Goal: Information Seeking & Learning: Learn about a topic

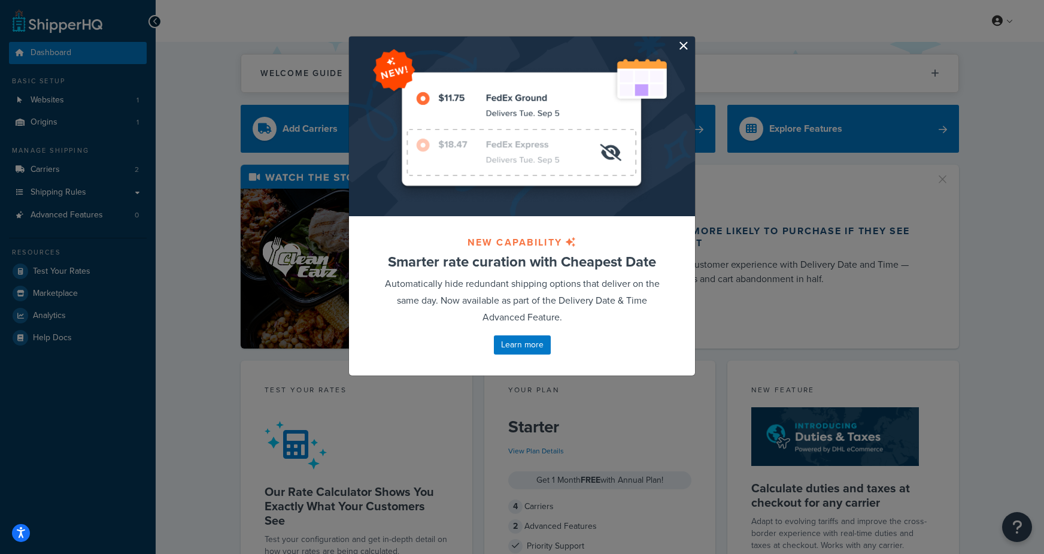
click at [692, 40] on button "button" at bounding box center [693, 38] width 3 height 3
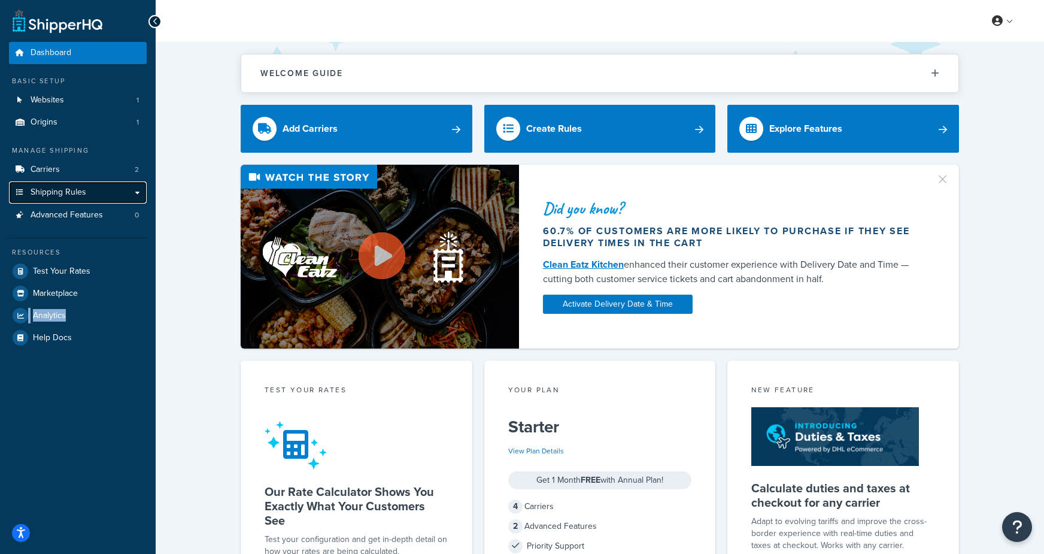
click at [67, 195] on span "Shipping Rules" at bounding box center [59, 192] width 56 height 10
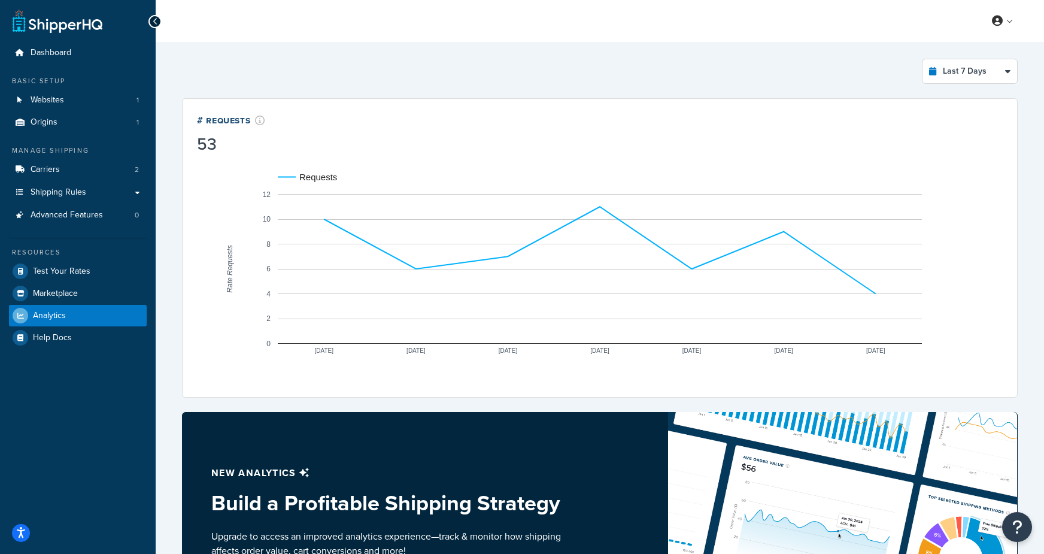
select select "last_7_days"
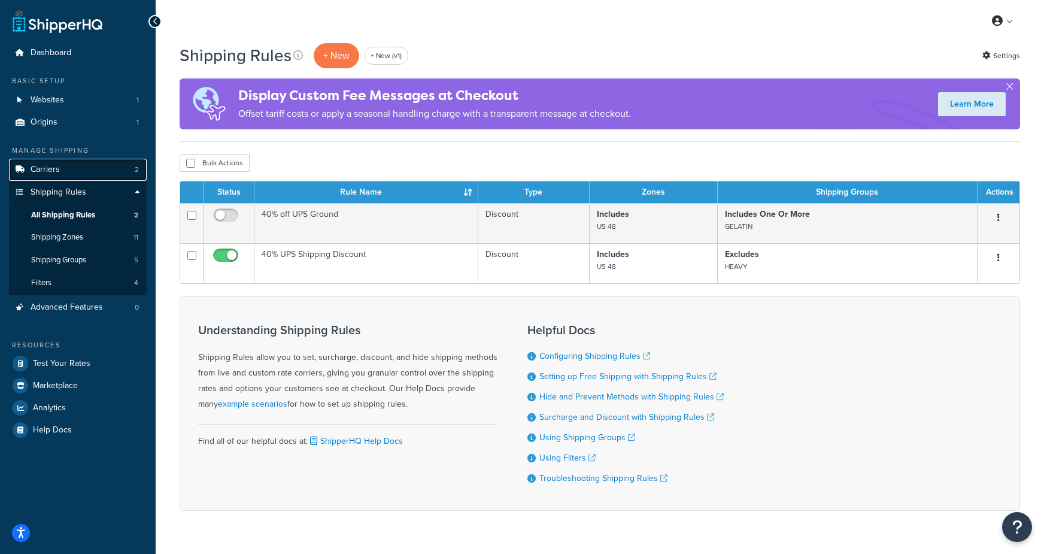
click at [58, 167] on span "Carriers" at bounding box center [45, 170] width 29 height 10
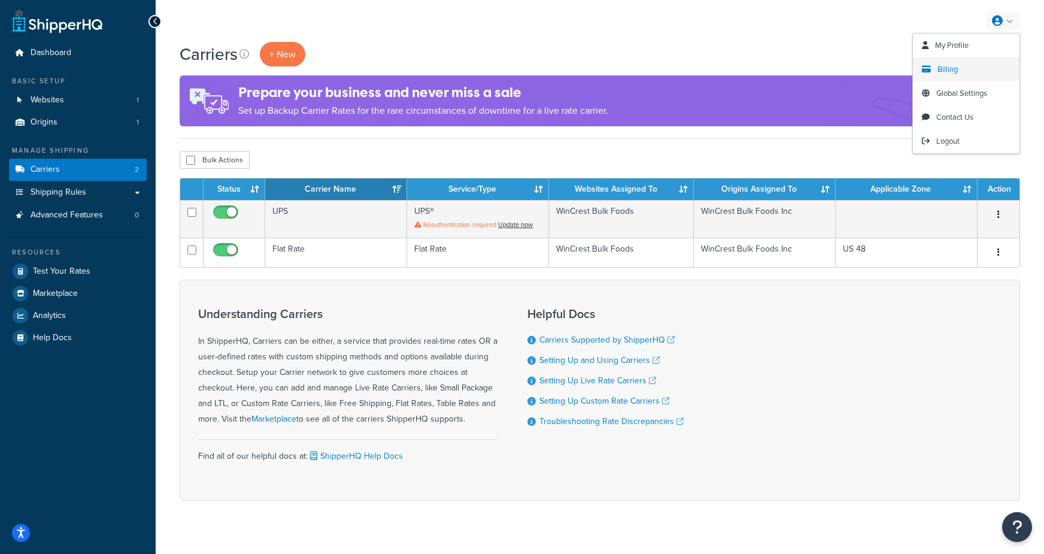
click at [953, 67] on span "Billing" at bounding box center [947, 68] width 20 height 11
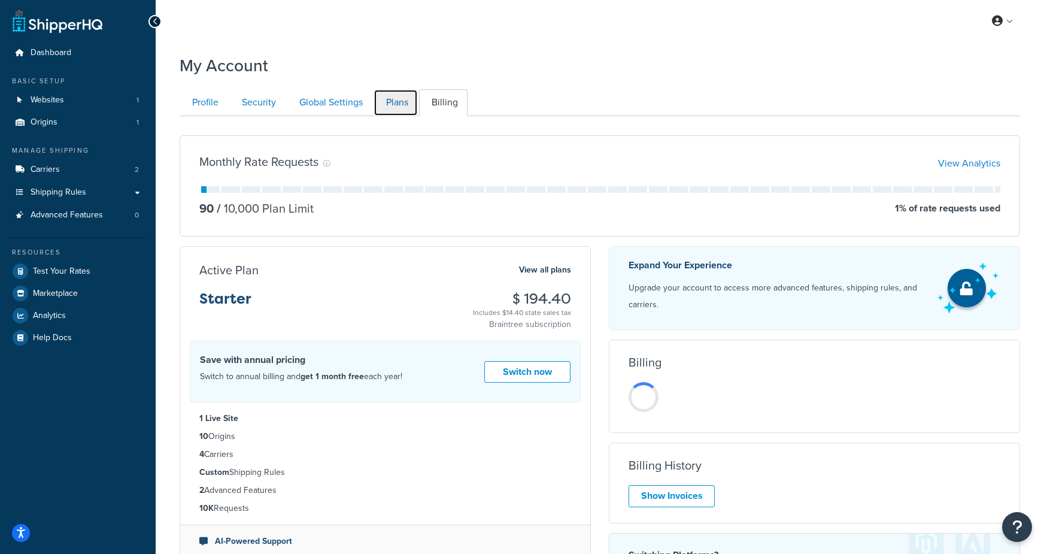
click at [397, 100] on link "Plans" at bounding box center [395, 102] width 44 height 27
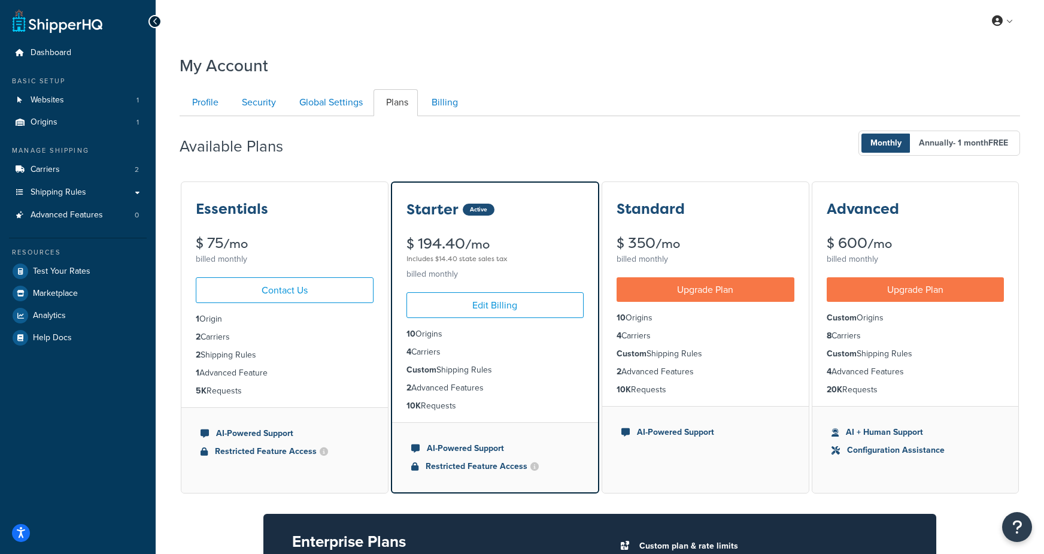
click at [515, 116] on div "Available Plans Monthly Annually - 1 month FREE Essentials $ 75 /mo billed mont…" at bounding box center [600, 413] width 840 height 594
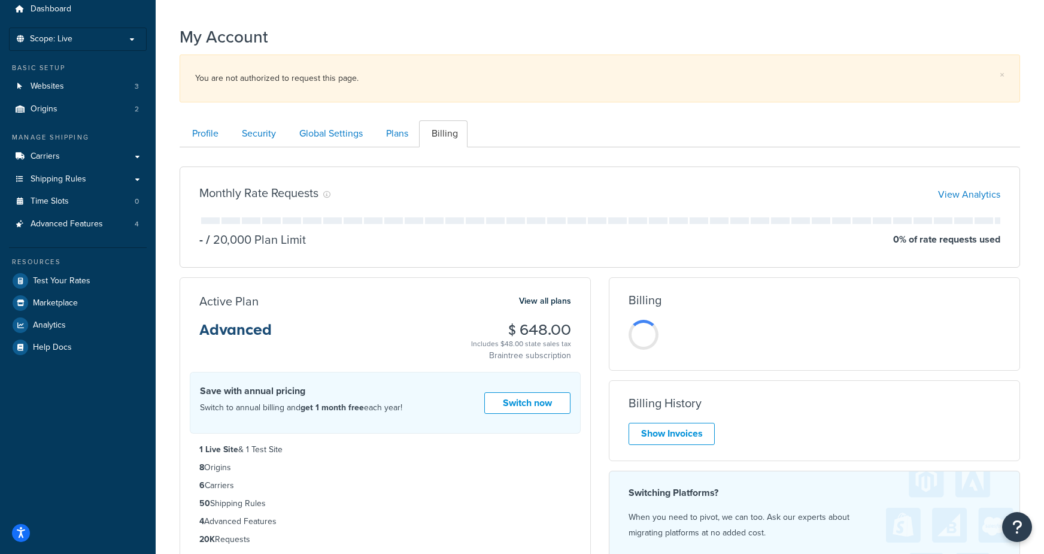
scroll to position [45, 0]
click at [122, 228] on link "Advanced Features 4" at bounding box center [78, 222] width 138 height 22
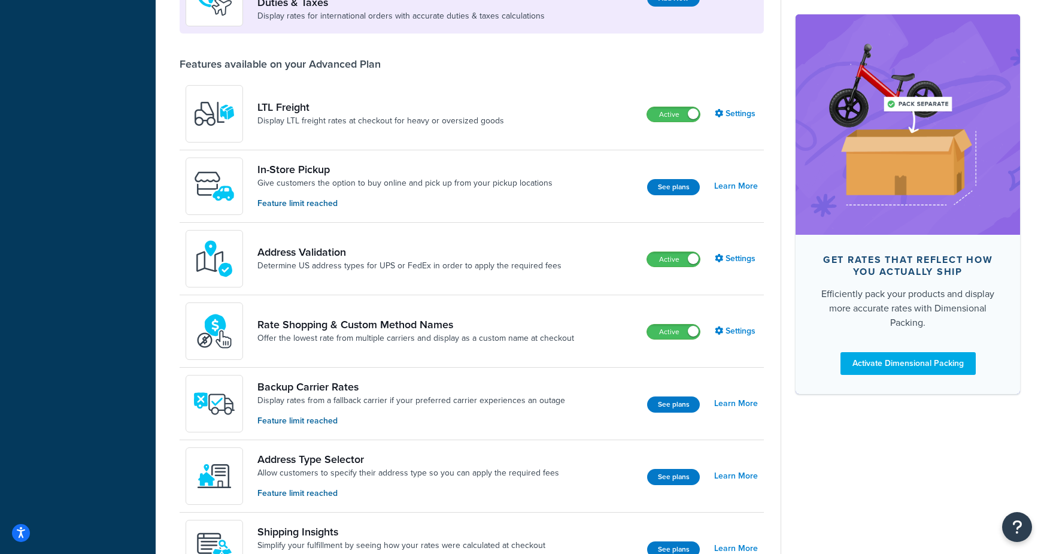
scroll to position [423, 0]
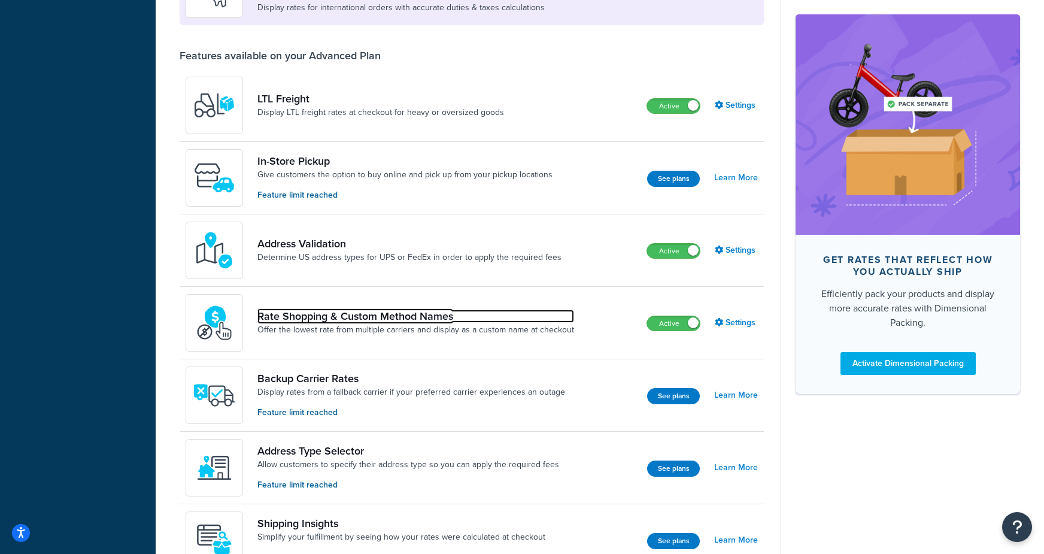
click at [321, 323] on link "Rate Shopping & Custom Method Names" at bounding box center [415, 315] width 317 height 13
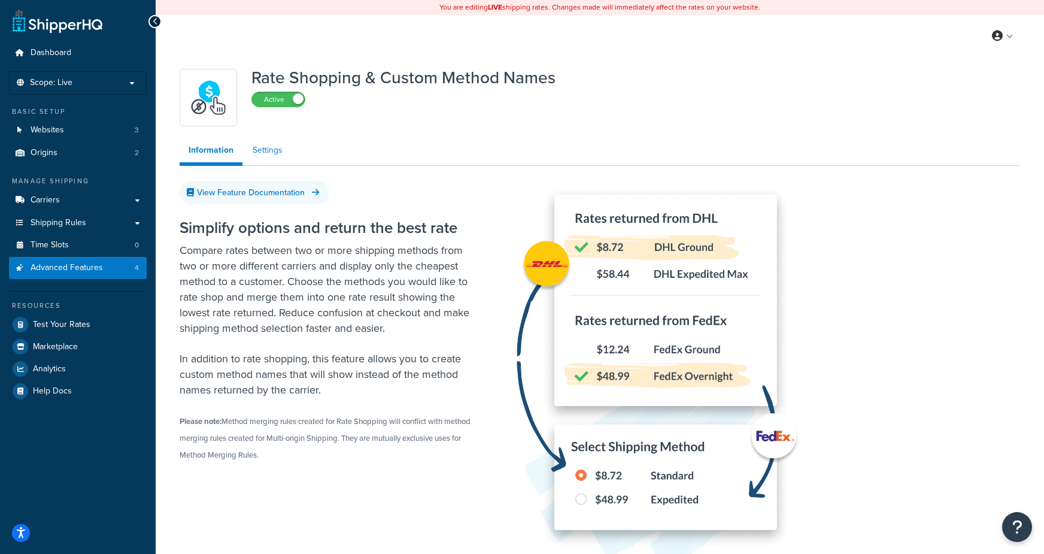
click at [277, 154] on link "Settings" at bounding box center [268, 150] width 48 height 24
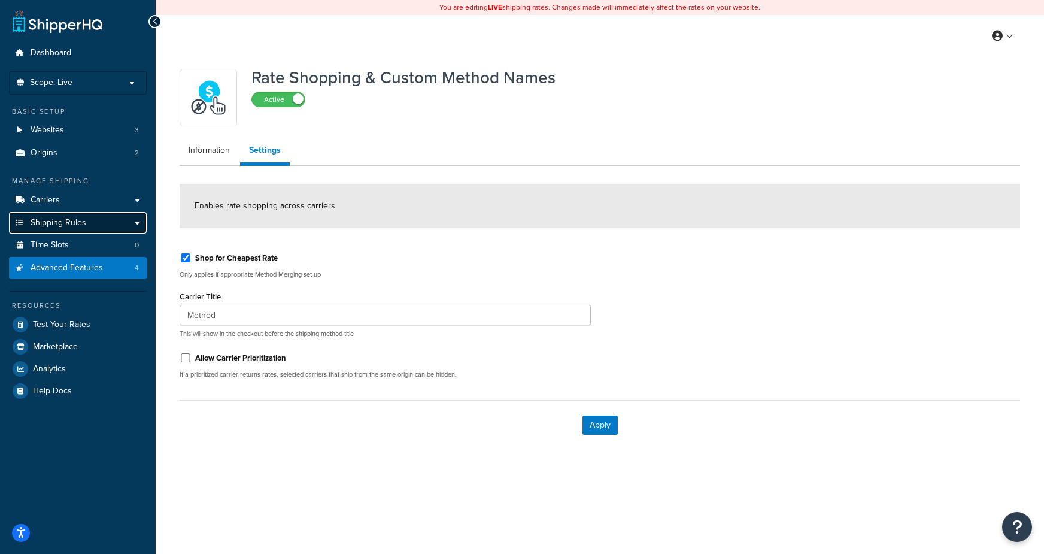
click at [95, 229] on link "Shipping Rules" at bounding box center [78, 223] width 138 height 22
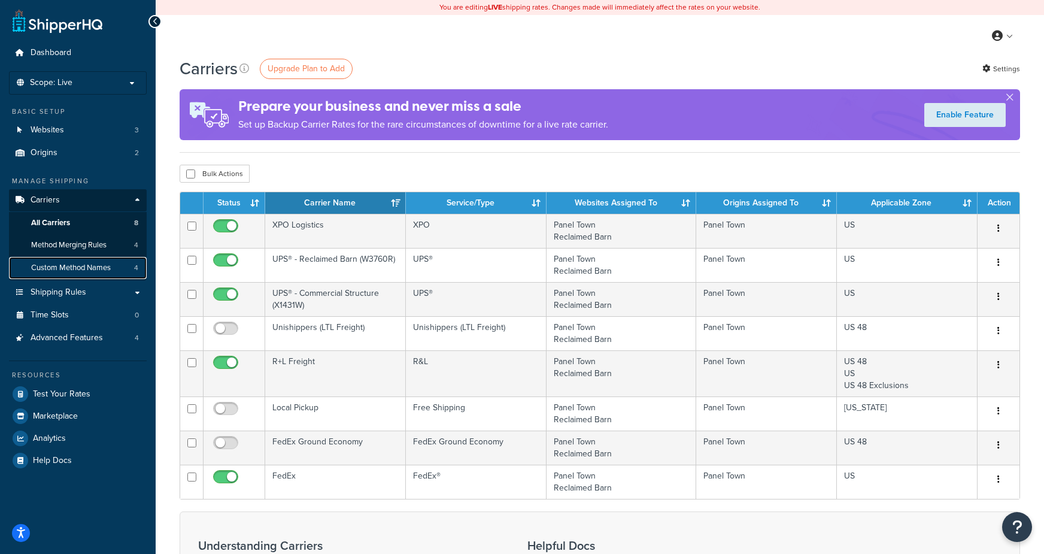
click at [102, 271] on span "Custom Method Names" at bounding box center [71, 268] width 80 height 10
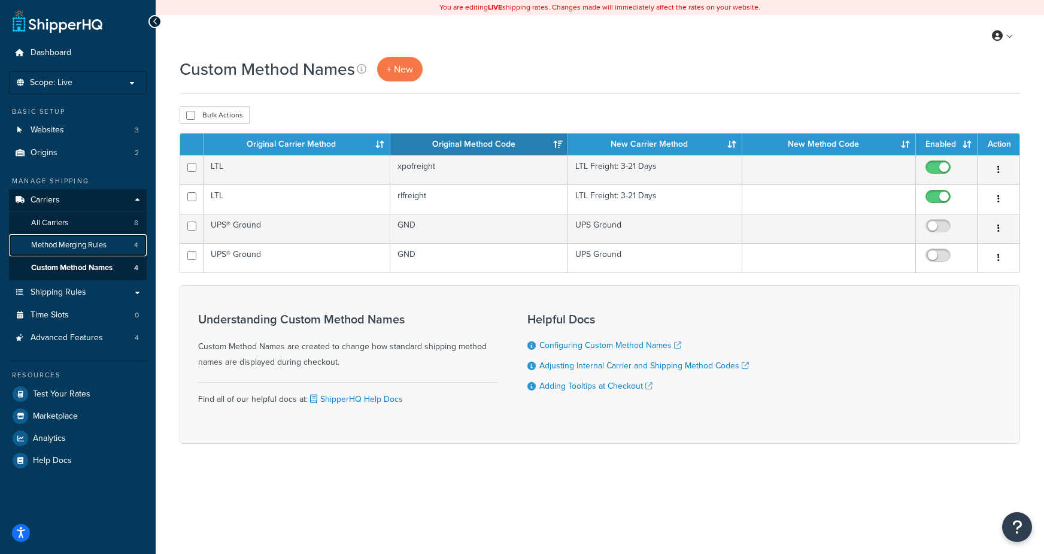
click at [107, 241] on link "Method Merging Rules 4" at bounding box center [78, 245] width 138 height 22
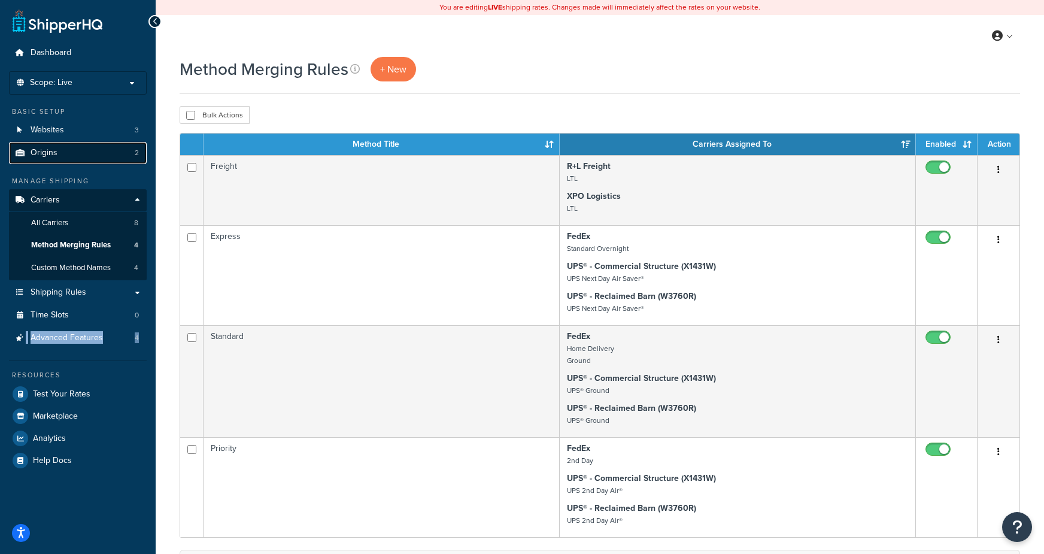
click at [56, 148] on link "Origins 2" at bounding box center [78, 153] width 138 height 22
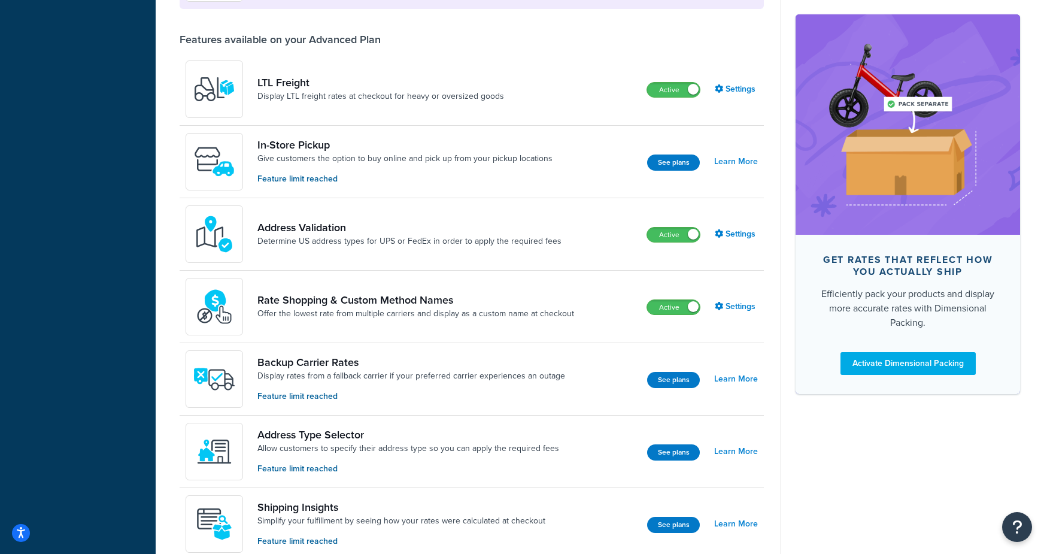
scroll to position [441, 0]
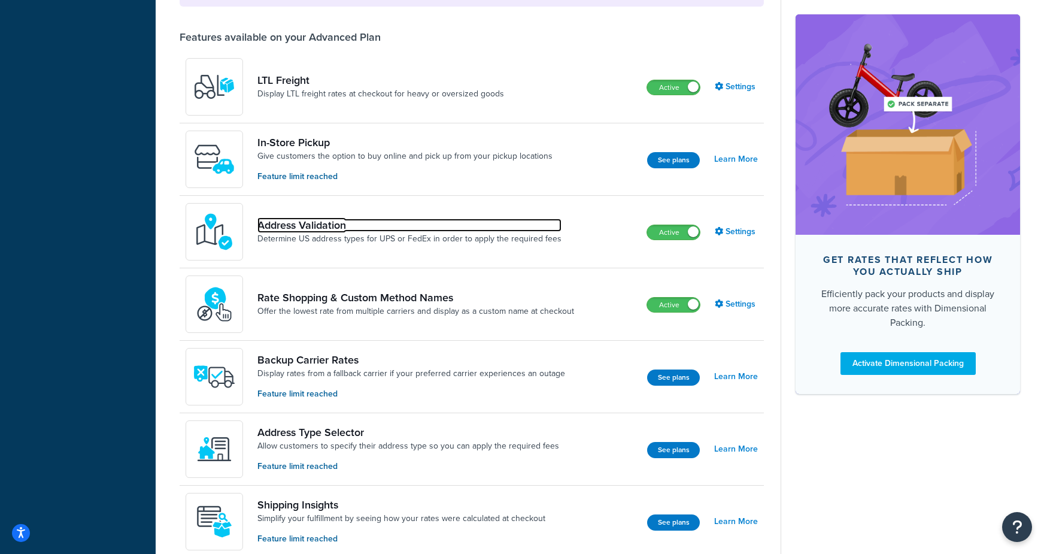
click at [450, 225] on link "Address Validation" at bounding box center [409, 224] width 304 height 13
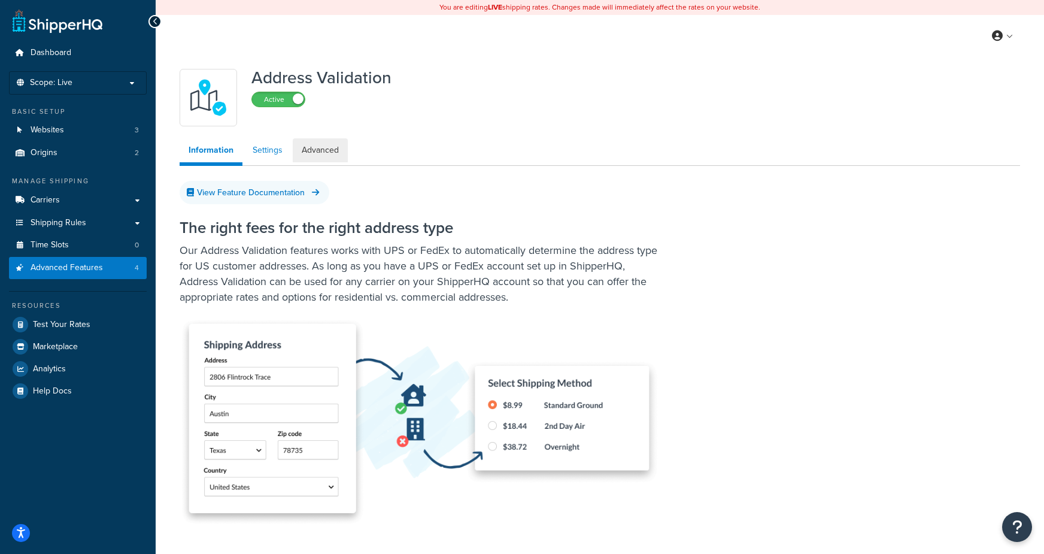
drag, startPoint x: 297, startPoint y: 155, endPoint x: 281, endPoint y: 154, distance: 16.2
click at [296, 154] on link "Advanced" at bounding box center [320, 150] width 55 height 24
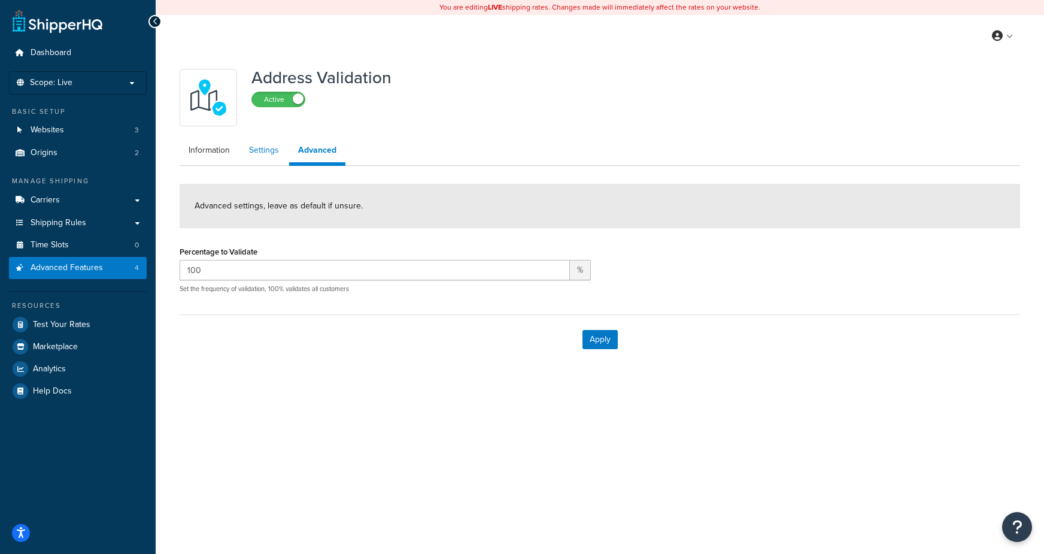
click at [274, 154] on link "Settings" at bounding box center [264, 150] width 48 height 24
select select "120504"
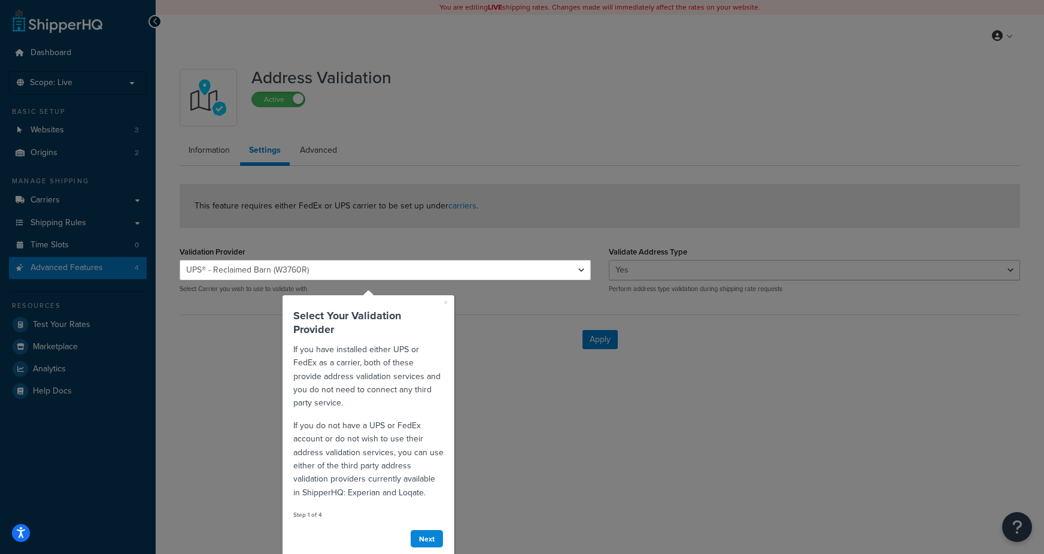
click at [505, 132] on div at bounding box center [385, 130] width 411 height 260
click at [69, 226] on div at bounding box center [90, 281] width 180 height 563
drag, startPoint x: 446, startPoint y: 301, endPoint x: 727, endPoint y: 587, distance: 401.2
click at [446, 301] on link "×" at bounding box center [446, 302] width 4 height 12
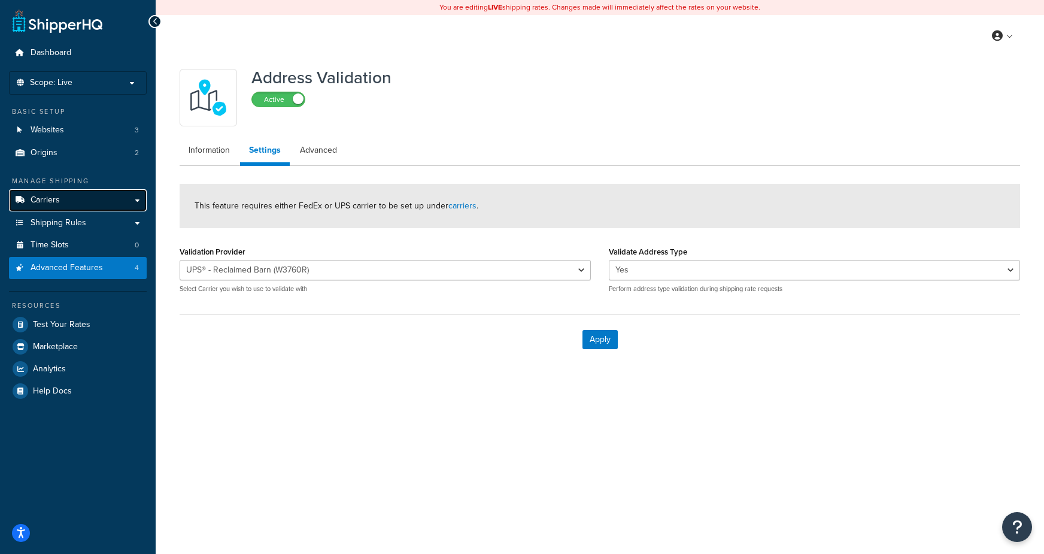
click at [67, 205] on link "Carriers" at bounding box center [78, 200] width 138 height 22
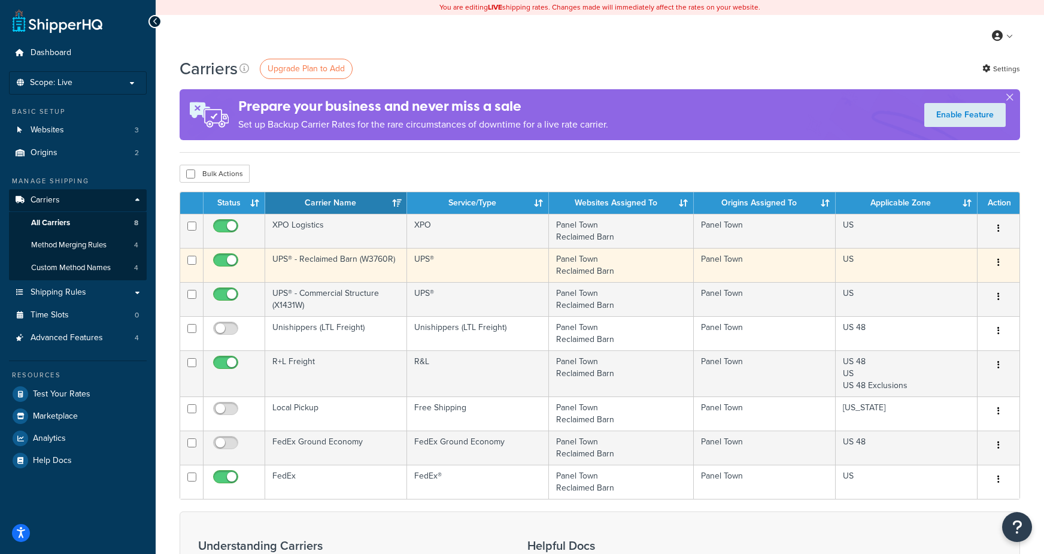
click at [323, 268] on td "UPS® - Reclaimed Barn (W3760R)" at bounding box center [336, 265] width 142 height 34
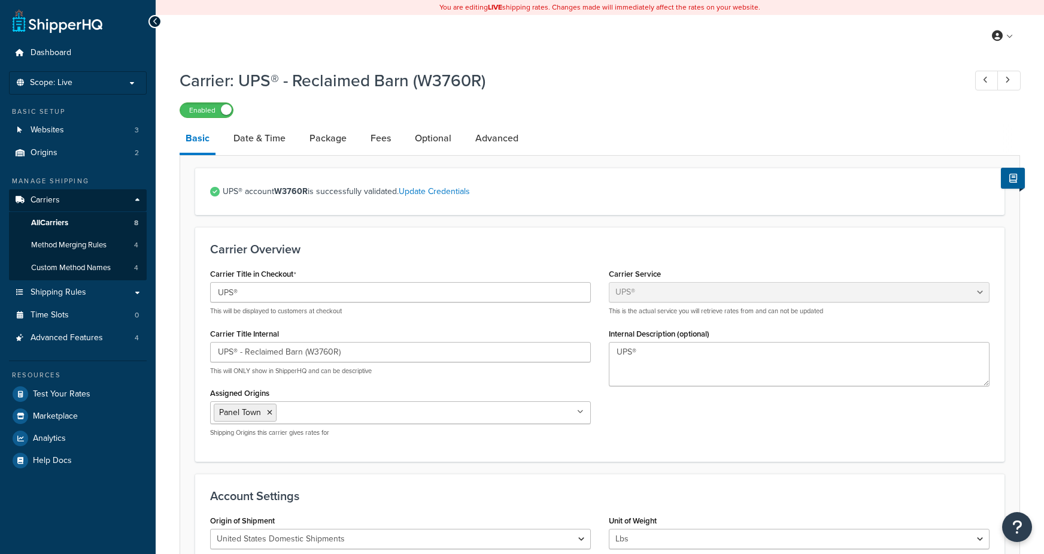
select select "ups"
drag, startPoint x: 501, startPoint y: 139, endPoint x: 461, endPoint y: 135, distance: 40.3
click at [500, 139] on link "Advanced" at bounding box center [496, 138] width 55 height 29
select select "false"
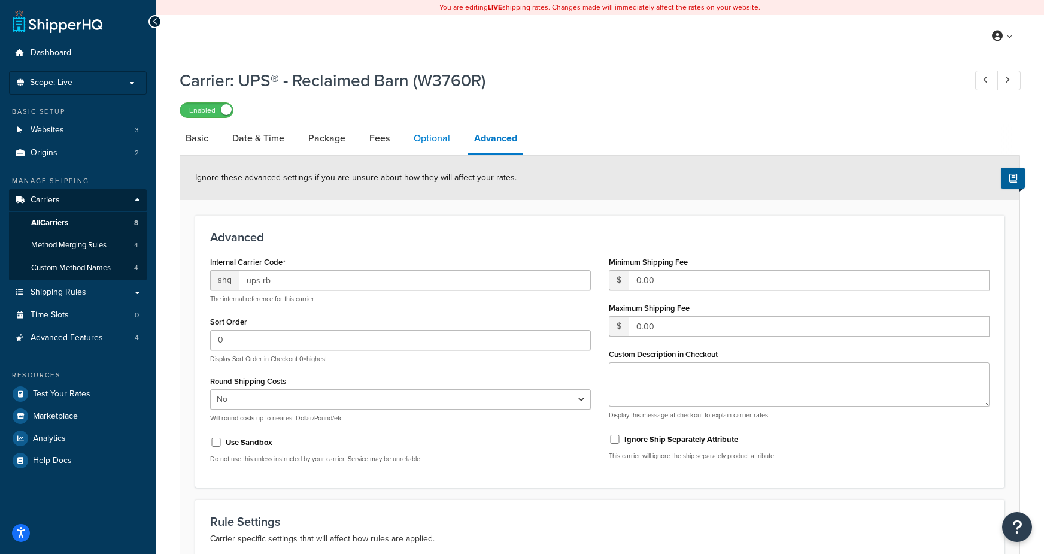
click at [434, 135] on link "Optional" at bounding box center [432, 138] width 48 height 29
select select "residential"
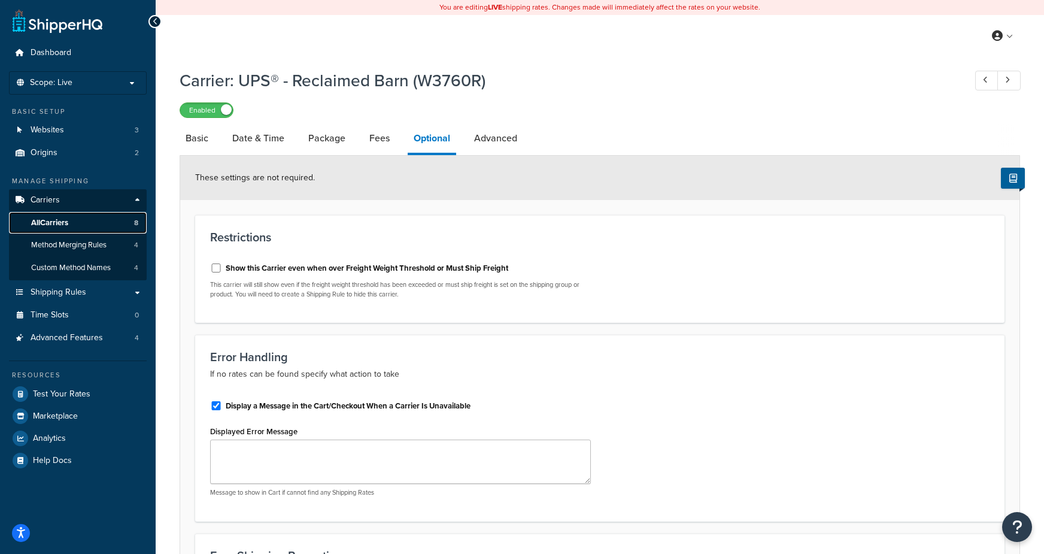
click at [97, 221] on link "All Carriers 8" at bounding box center [78, 223] width 138 height 22
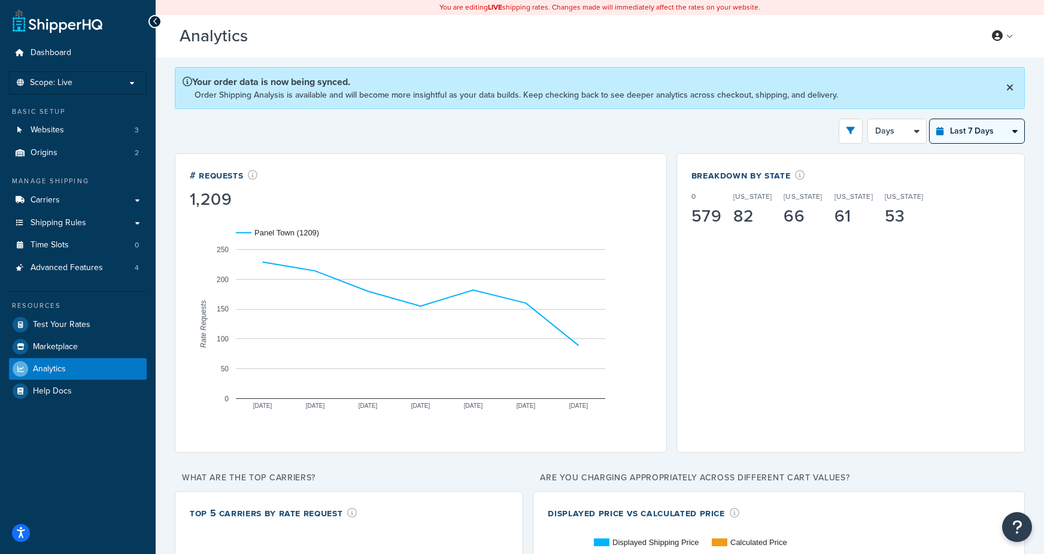
click at [981, 136] on select "Last 24 Hours Last 7 Days Last 30 Days Last 3 Months Last 6 Months Last 12 Mont…" at bounding box center [977, 131] width 95 height 24
select select "last_6_months"
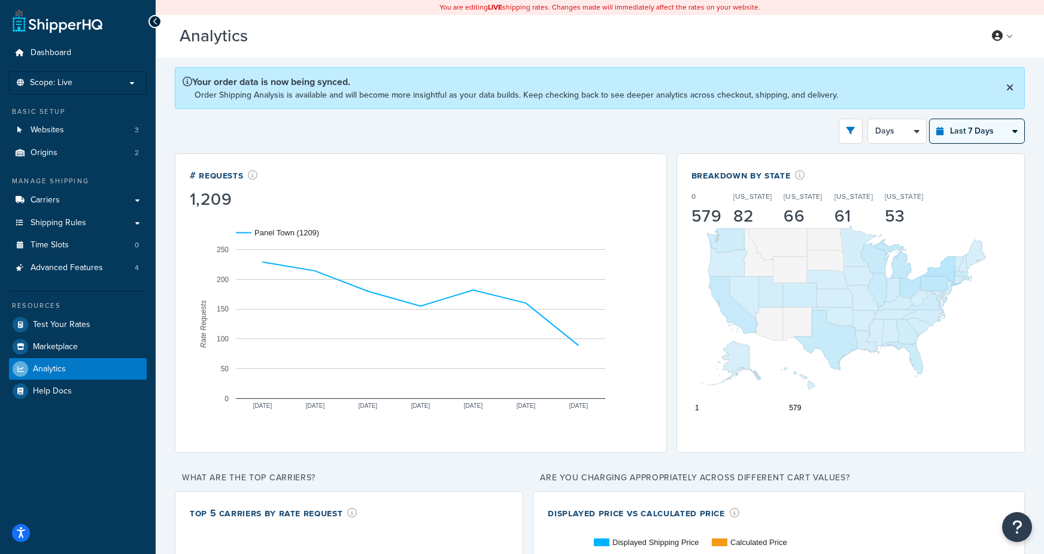
click at [930, 119] on select "Last 24 Hours Last 7 Days Last 30 Days Last 3 Months Last 6 Months Last 12 Mont…" at bounding box center [977, 131] width 95 height 24
select select "1w"
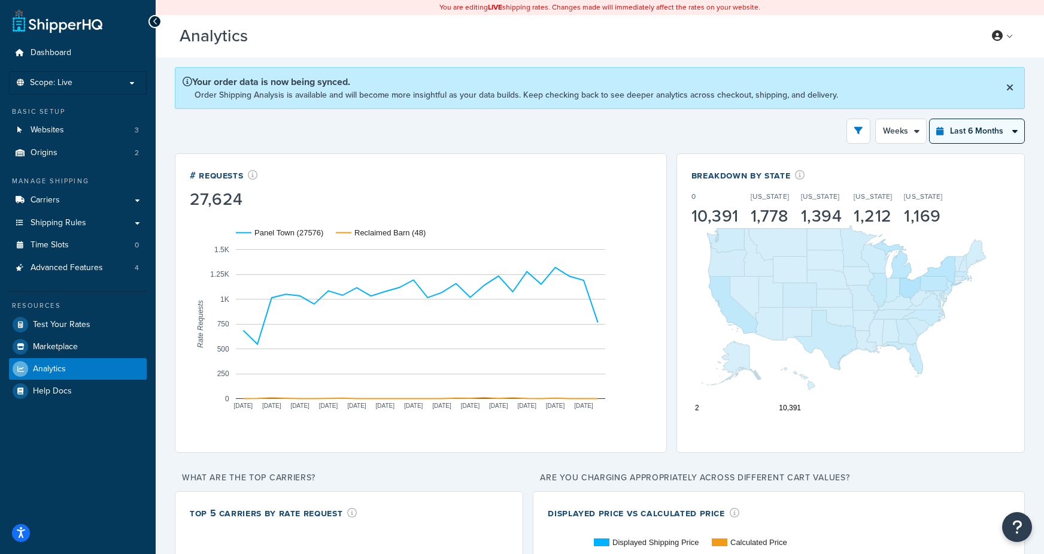
click at [1006, 135] on select "Last 24 Hours Last 7 Days Last 30 Days Last 3 Months Last 6 Months Last 12 Mont…" at bounding box center [977, 131] width 95 height 24
select select "last_year"
click at [930, 119] on select "Last 24 Hours Last 7 Days Last 30 Days Last 3 Months Last 6 Months Last 12 Mont…" at bounding box center [977, 131] width 95 height 24
select select "1M"
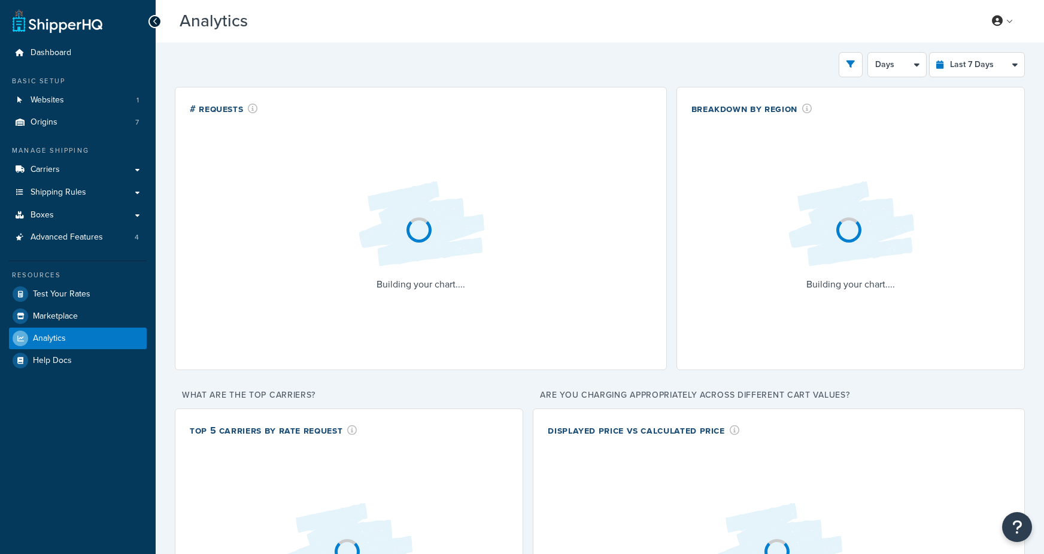
select select "last_7_days"
click at [83, 236] on span "Advanced Features" at bounding box center [67, 237] width 72 height 10
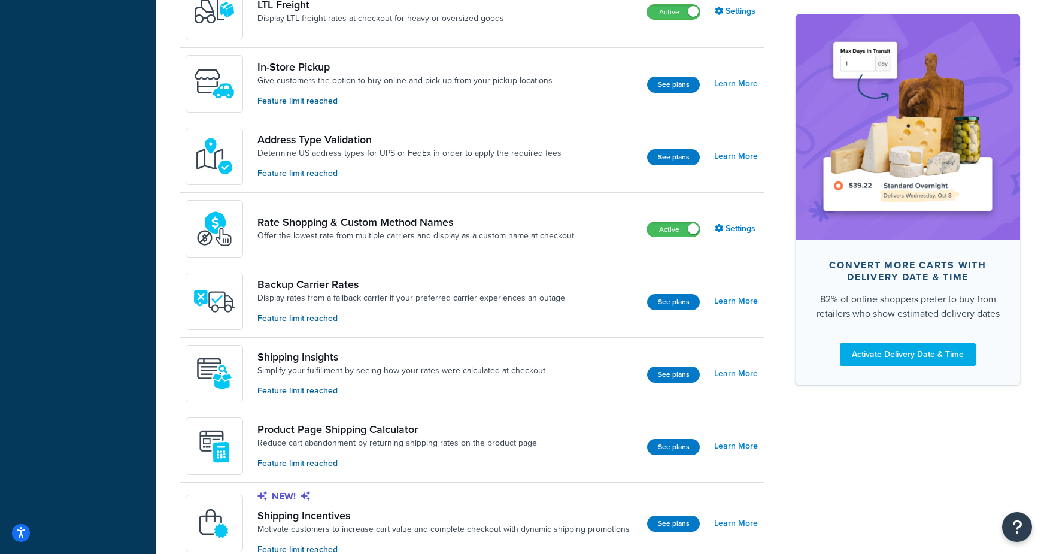
scroll to position [503, 0]
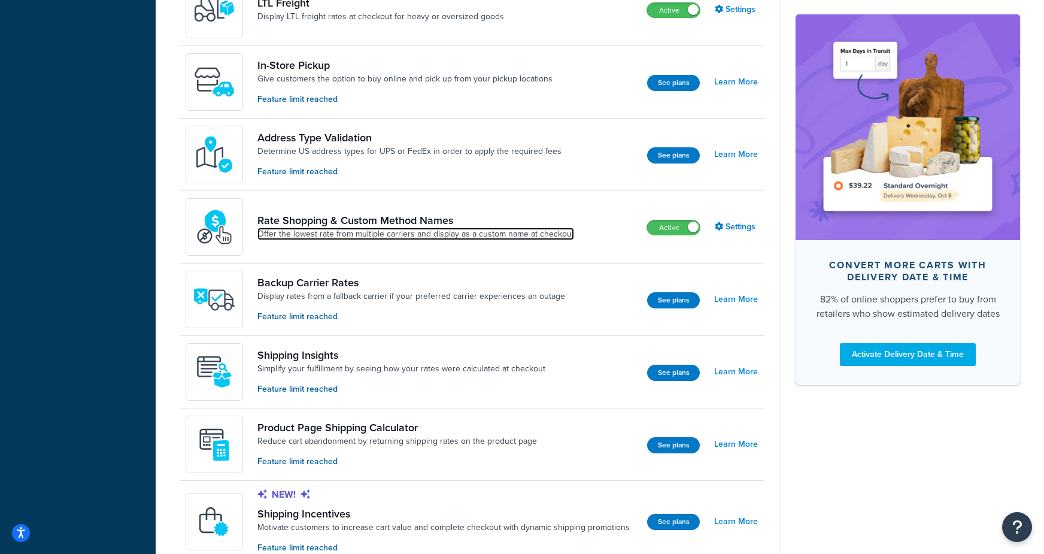
click at [460, 239] on link "Offer the lowest rate from multiple carriers and display as a custom name at ch…" at bounding box center [415, 234] width 317 height 12
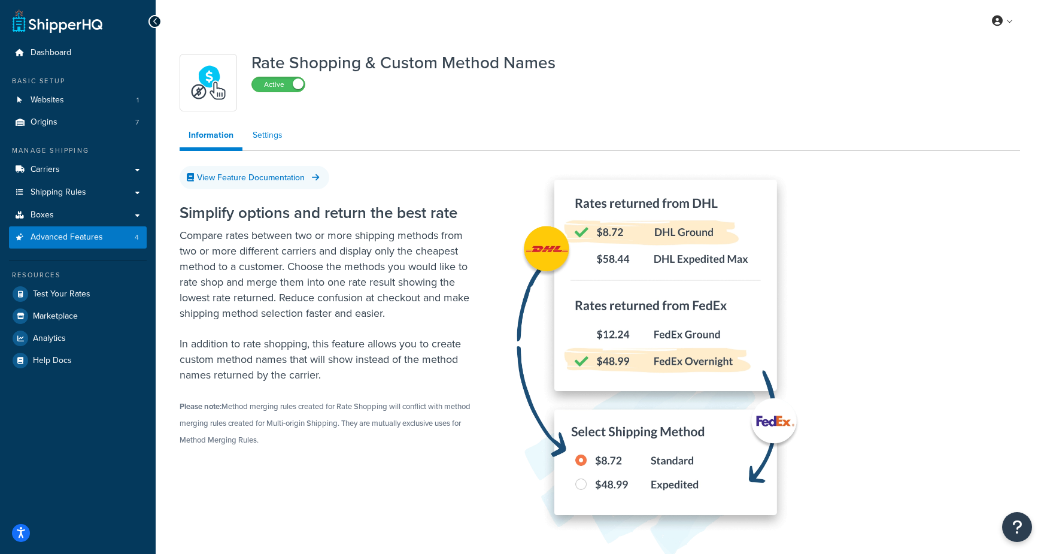
click at [252, 129] on link "Settings" at bounding box center [268, 135] width 48 height 24
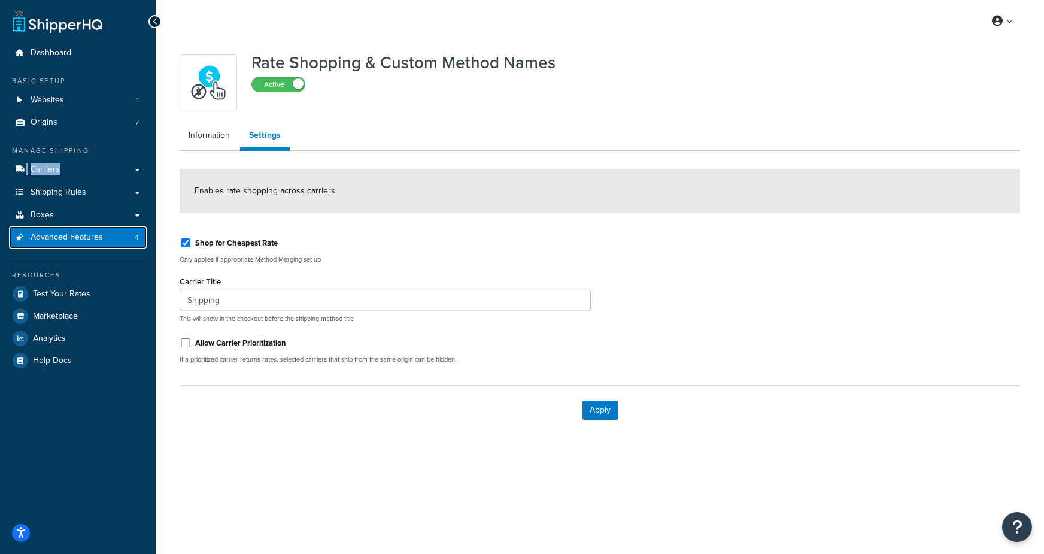
click at [102, 233] on link "Advanced Features 4" at bounding box center [78, 237] width 138 height 22
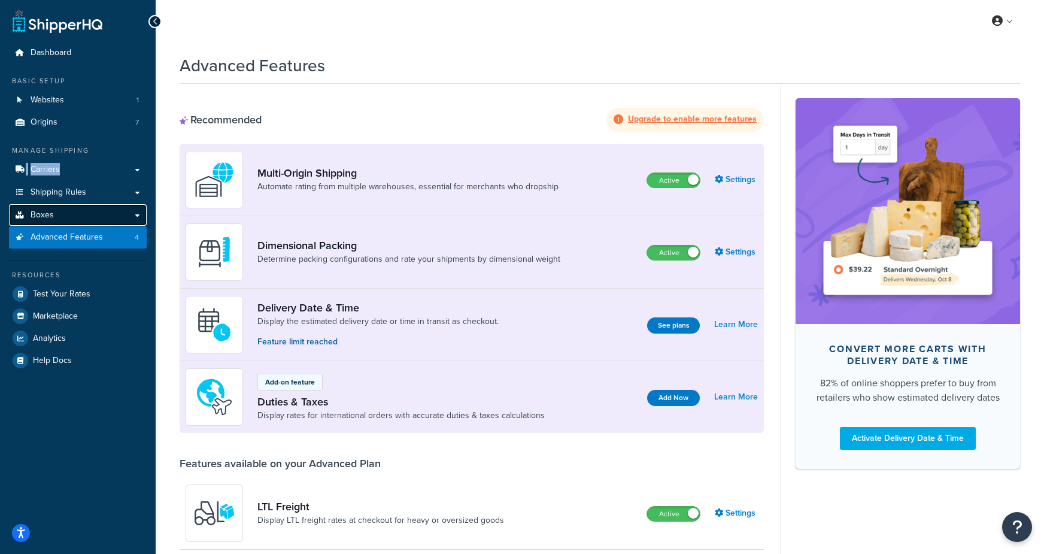
click at [62, 220] on link "Boxes" at bounding box center [78, 215] width 138 height 22
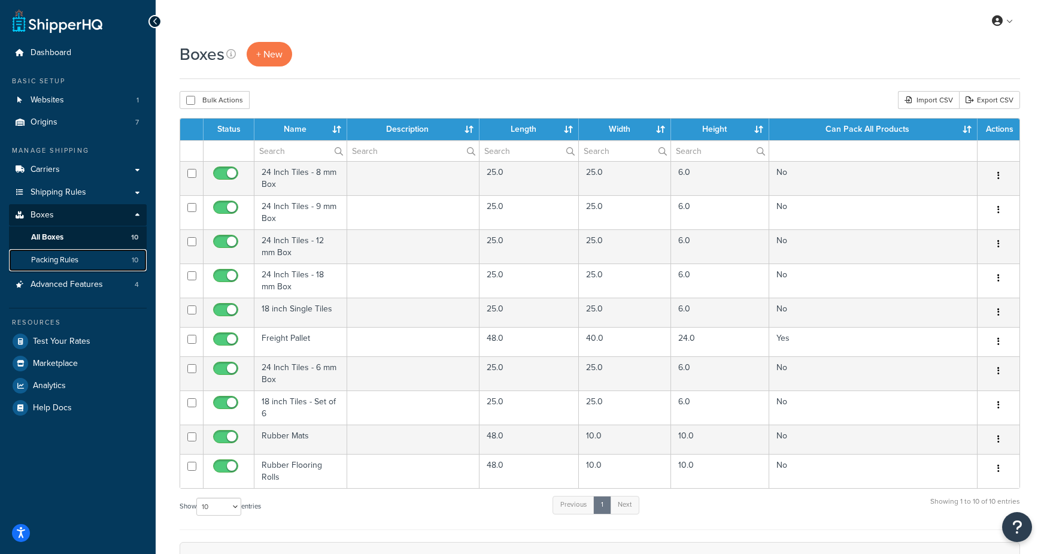
click at [133, 266] on link "Packing Rules 10" at bounding box center [78, 260] width 138 height 22
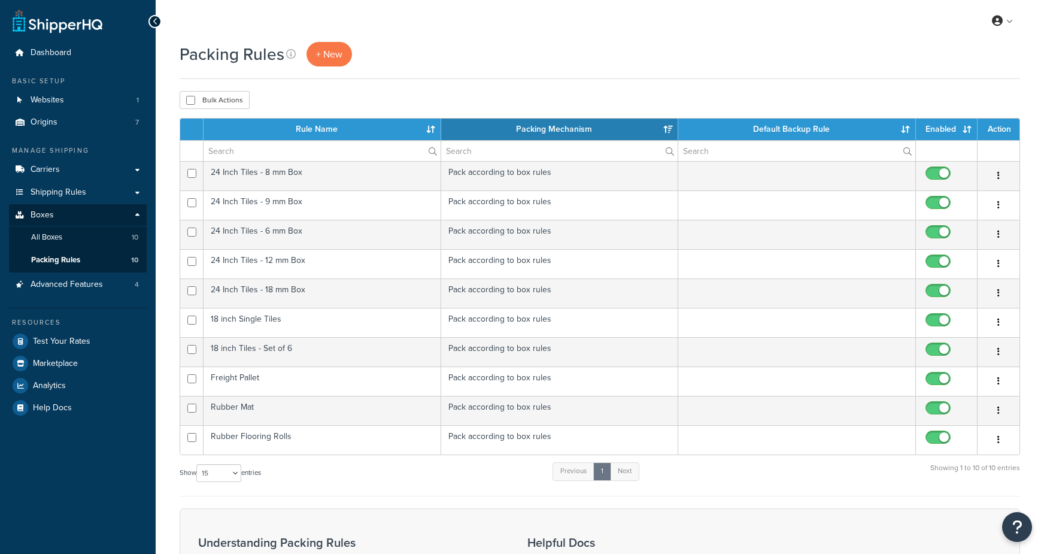
select select "15"
click at [45, 242] on span "All Boxes" at bounding box center [46, 237] width 31 height 10
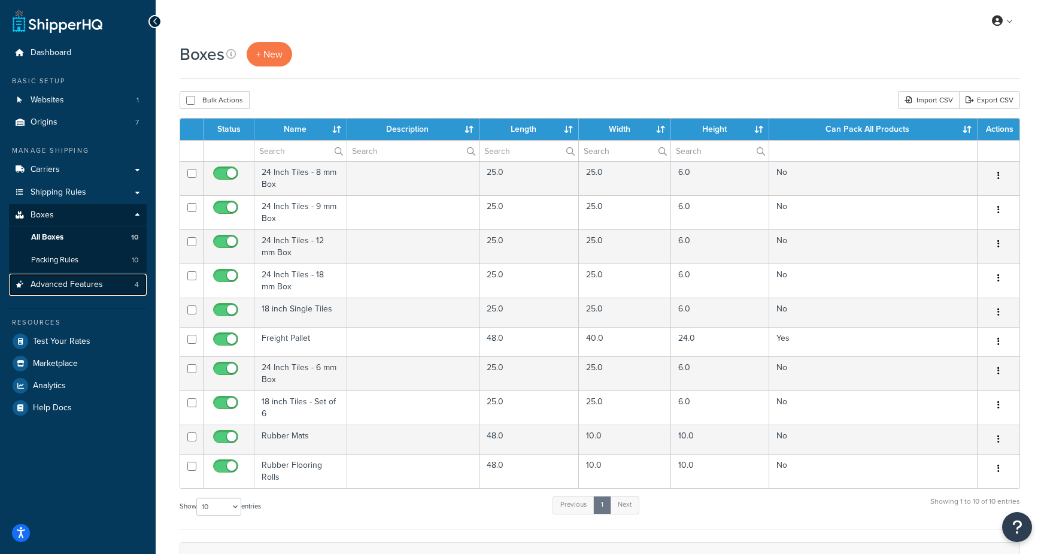
click at [103, 284] on link "Advanced Features 4" at bounding box center [78, 285] width 138 height 22
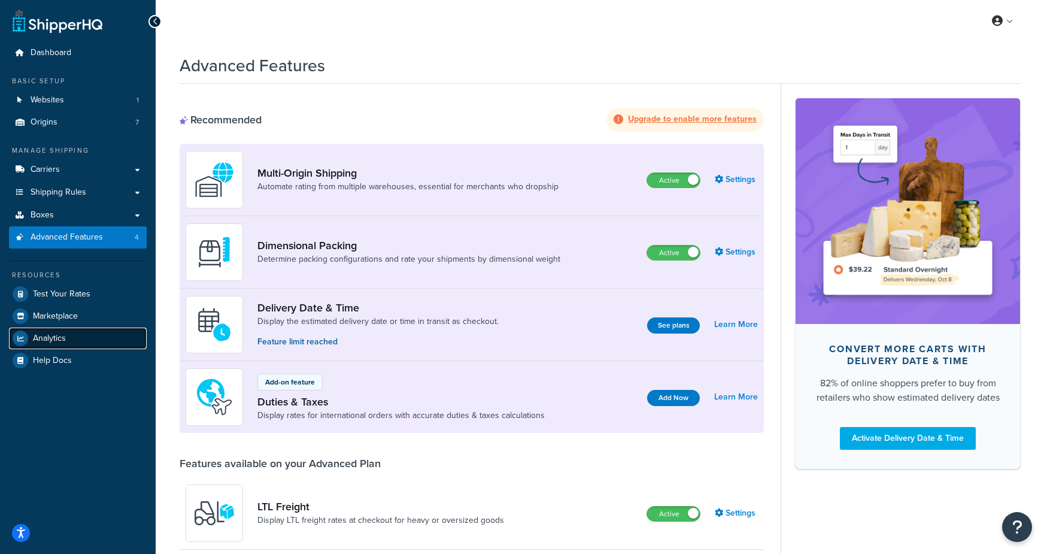
click at [52, 336] on span "Analytics" at bounding box center [49, 338] width 33 height 10
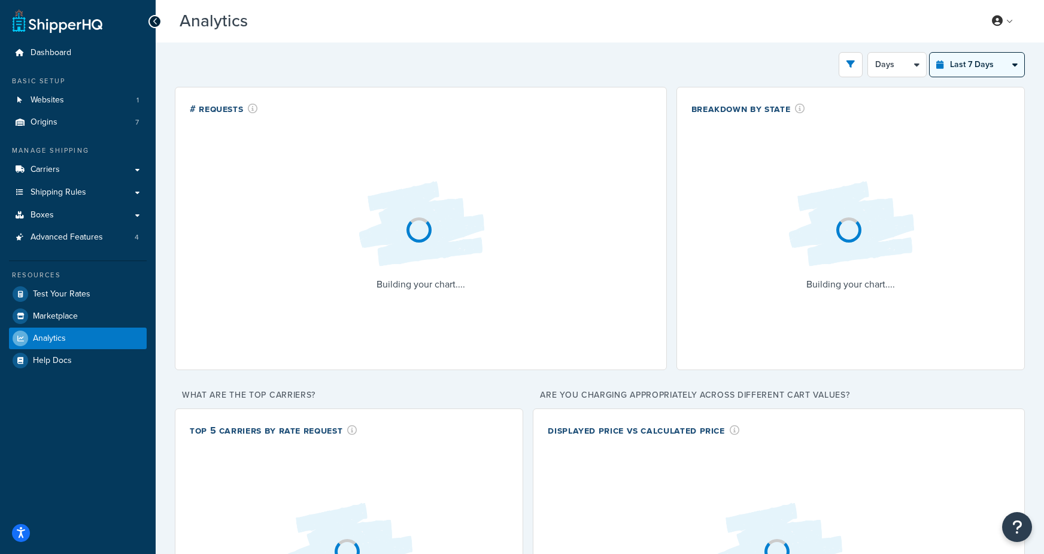
click at [979, 66] on select "Last 24 Hours Last 7 Days Last 30 Days Last 3 Months Last 6 Months Last 12 Mont…" at bounding box center [977, 65] width 95 height 24
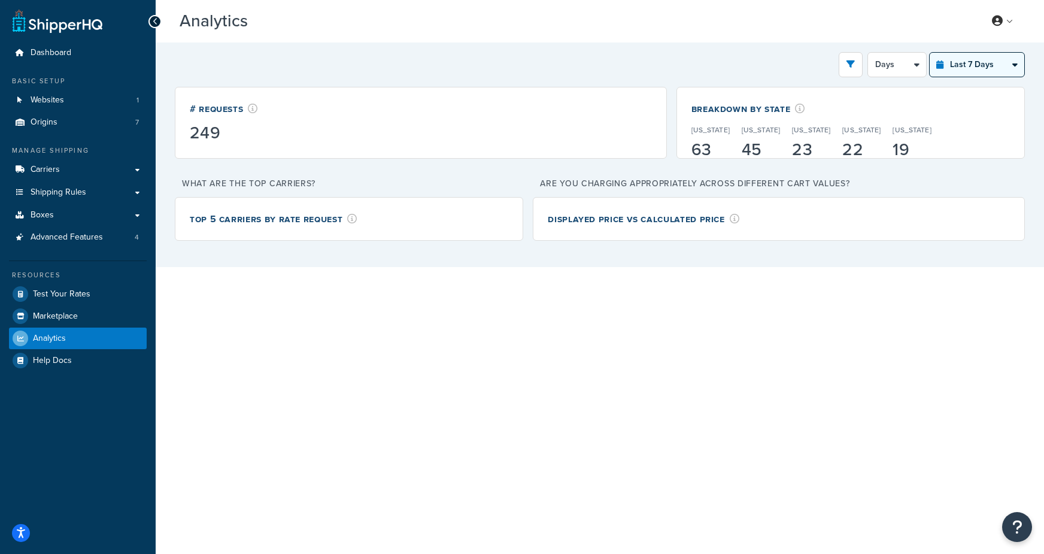
select select "last_6_months"
click at [930, 53] on select "Last 24 Hours Last 7 Days Last 30 Days Last 3 Months Last 6 Months Last 12 Mont…" at bounding box center [977, 65] width 95 height 24
select select "1w"
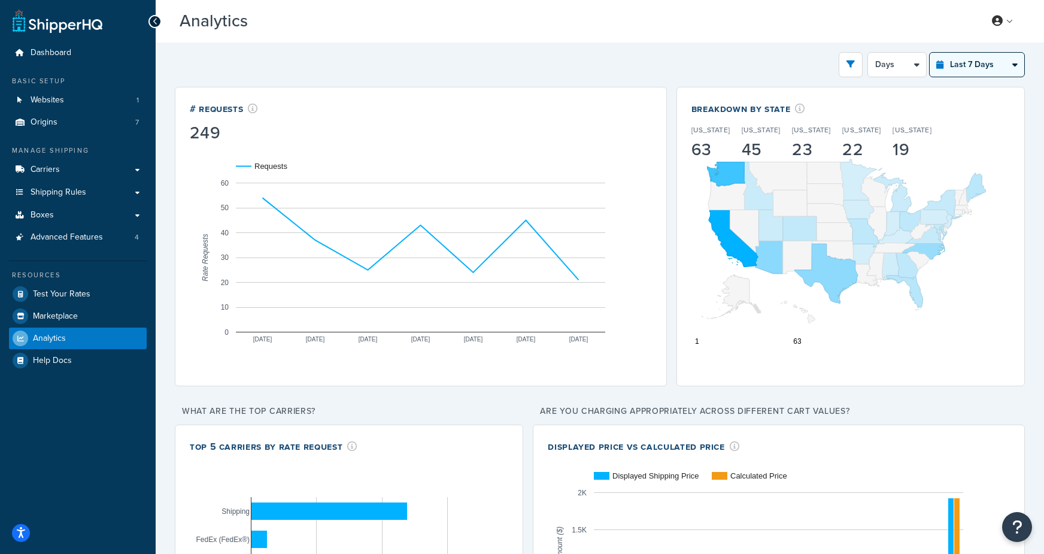
click at [978, 65] on select "Last 24 Hours Last 7 Days Last 30 Days Last 3 Months Last 6 Months Last 12 Mont…" at bounding box center [977, 65] width 95 height 24
select select "last_6_months"
click at [930, 53] on select "Last 24 Hours Last 7 Days Last 30 Days Last 3 Months Last 6 Months Last 12 Mont…" at bounding box center [977, 65] width 95 height 24
select select "1w"
